Goal: Navigation & Orientation: Find specific page/section

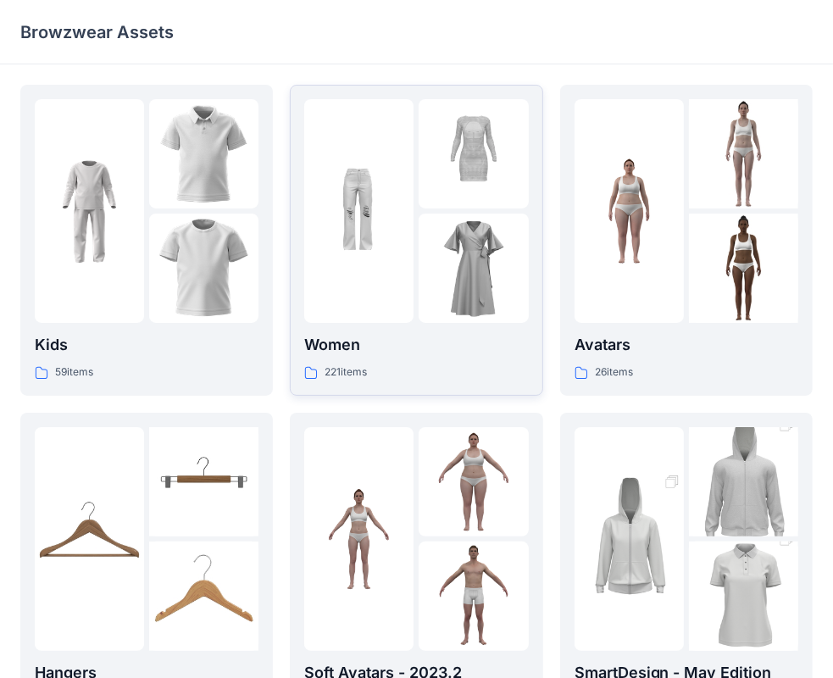
click at [407, 293] on div at bounding box center [358, 211] width 109 height 224
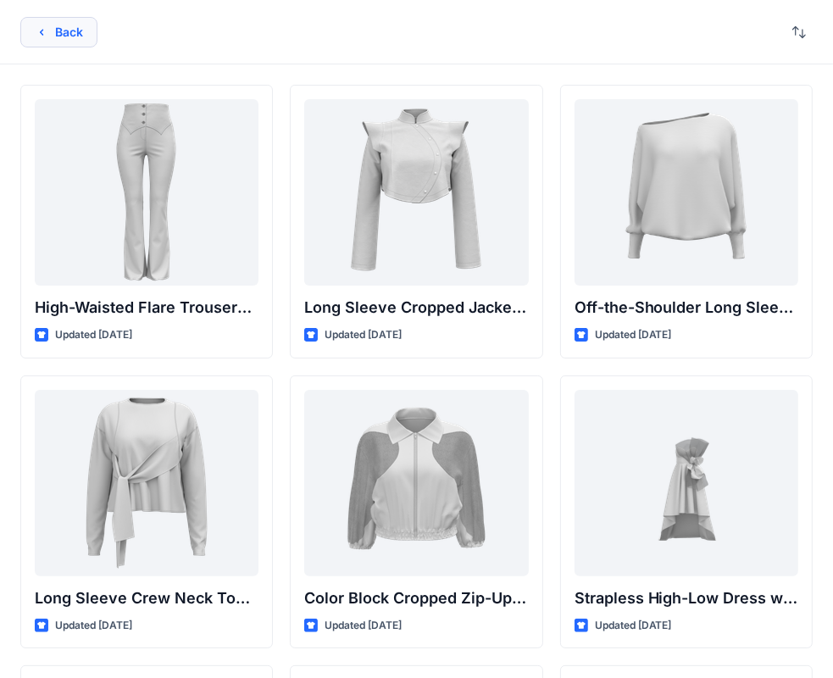
click at [43, 30] on icon "button" at bounding box center [42, 32] width 14 height 14
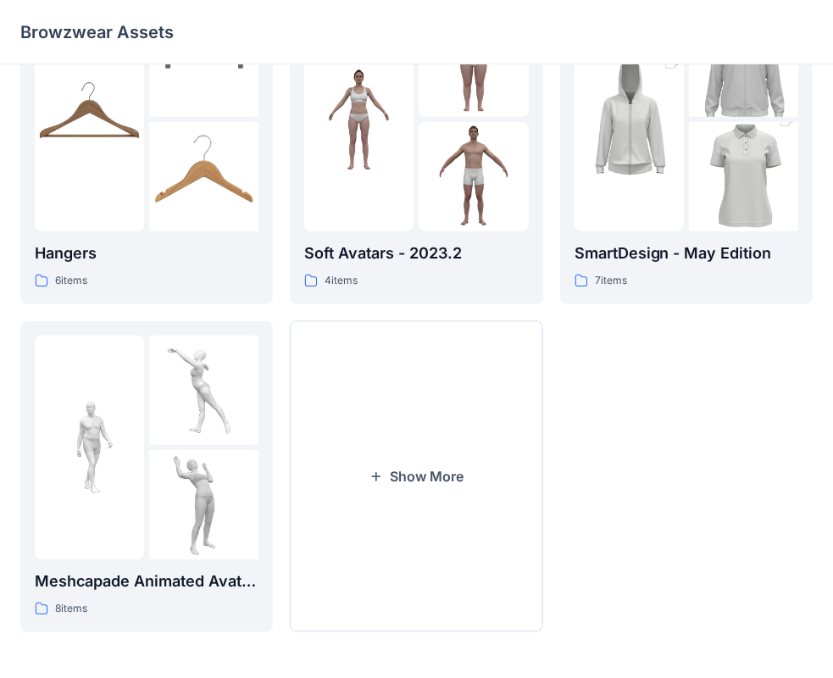
scroll to position [420, 0]
click at [683, 223] on div at bounding box center [628, 119] width 109 height 224
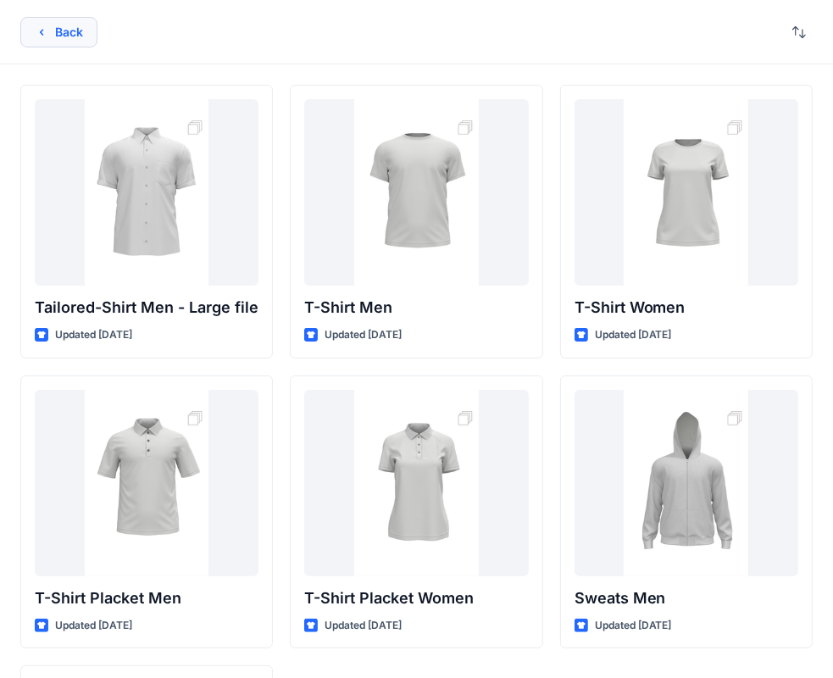
click at [53, 26] on button "Back" at bounding box center [58, 32] width 77 height 30
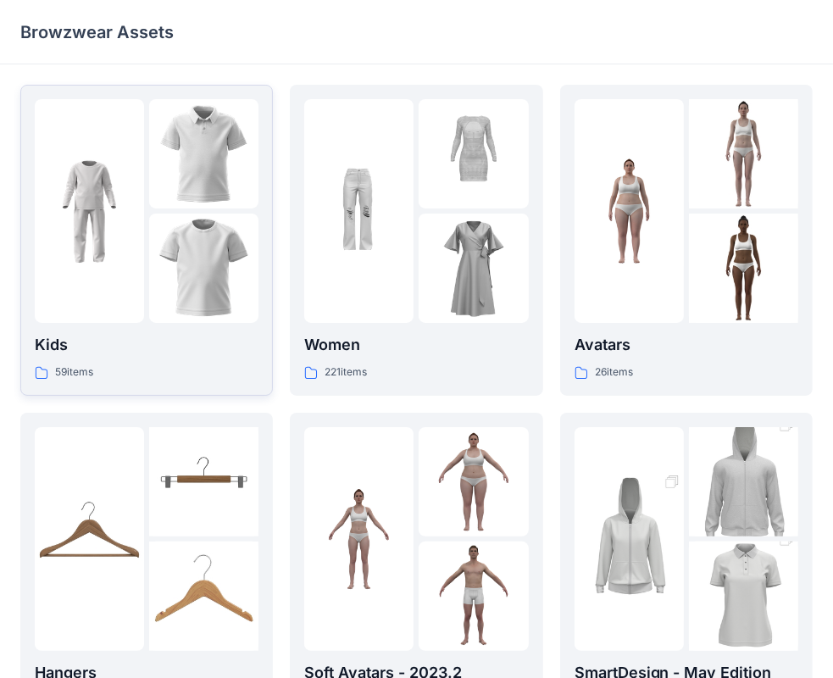
click at [173, 295] on img at bounding box center [203, 267] width 109 height 109
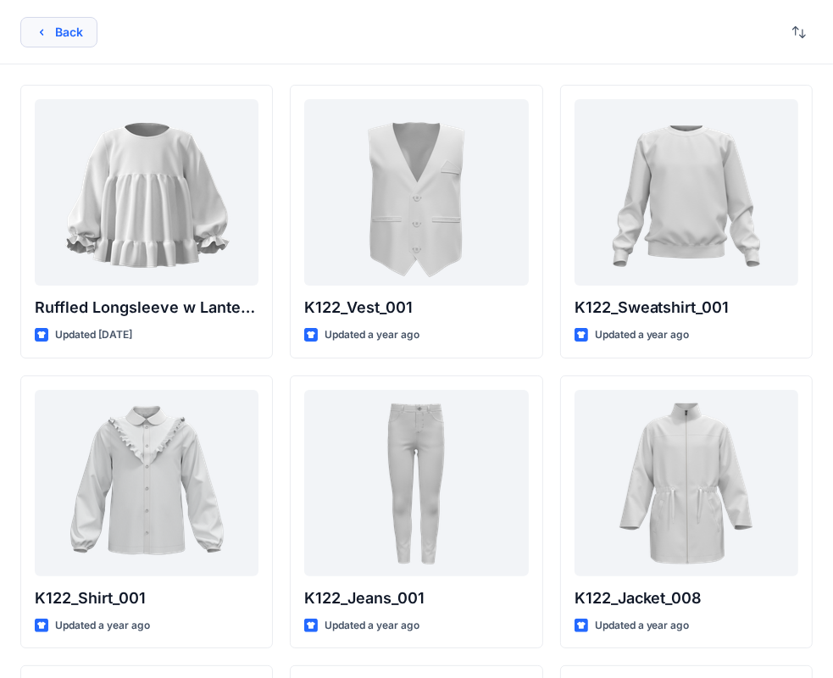
click at [68, 40] on button "Back" at bounding box center [58, 32] width 77 height 30
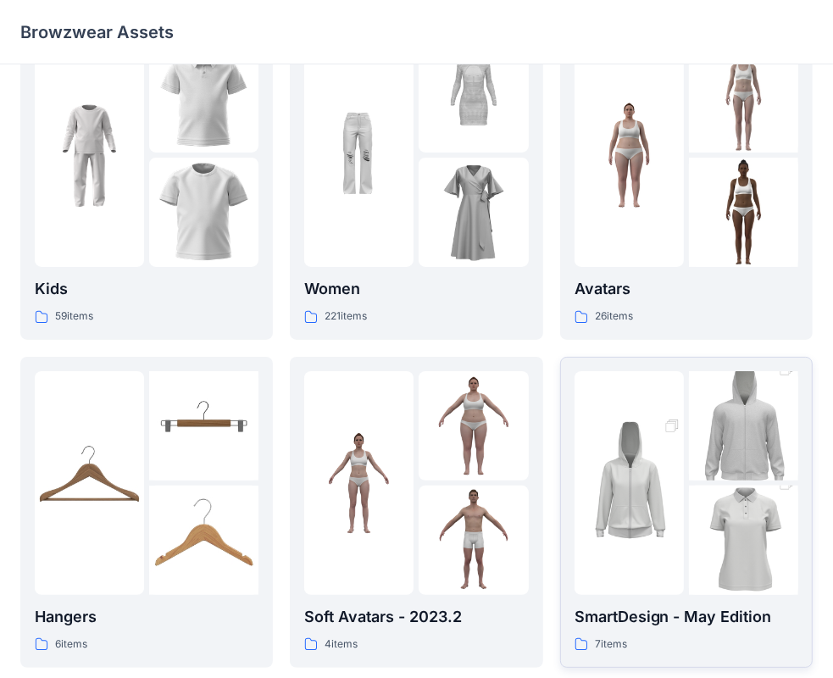
scroll to position [85, 0]
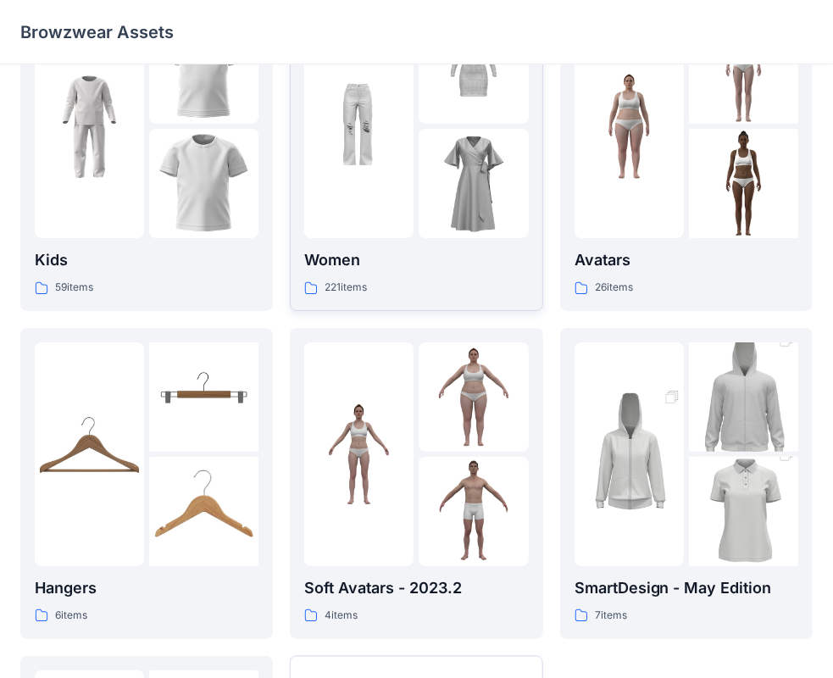
click at [440, 213] on img at bounding box center [472, 183] width 109 height 109
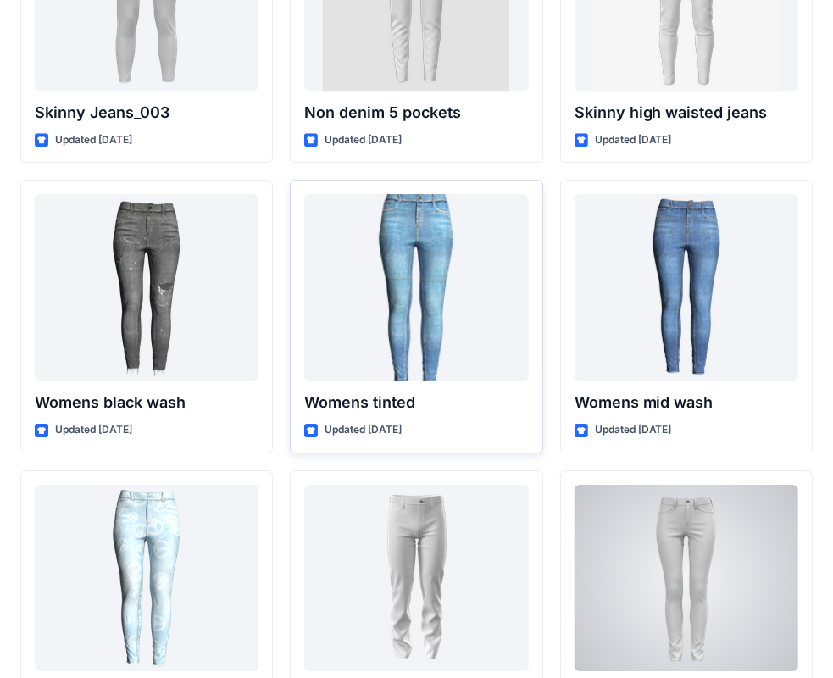
scroll to position [11767, 0]
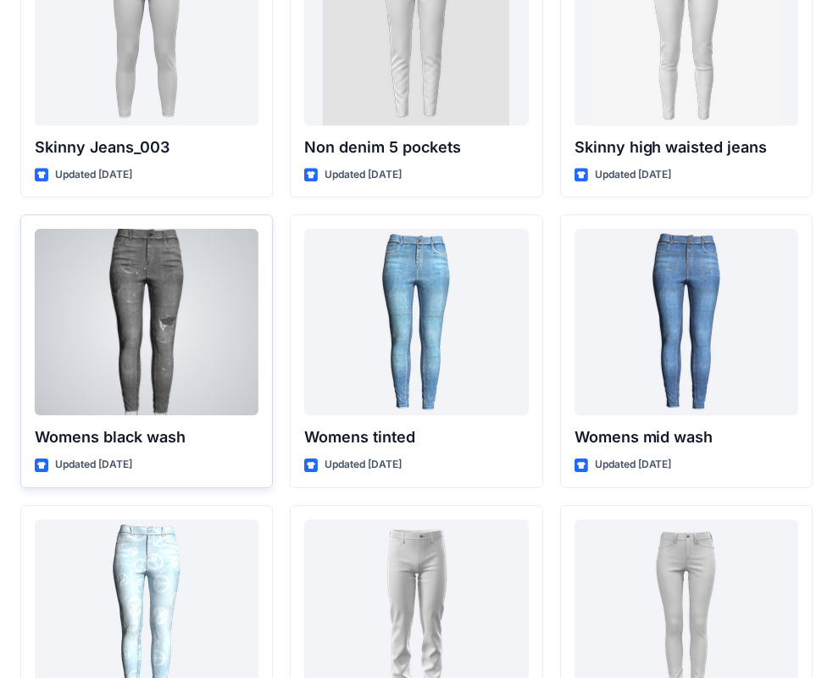
click at [180, 322] on div at bounding box center [147, 322] width 224 height 186
